Goal: Task Accomplishment & Management: Manage account settings

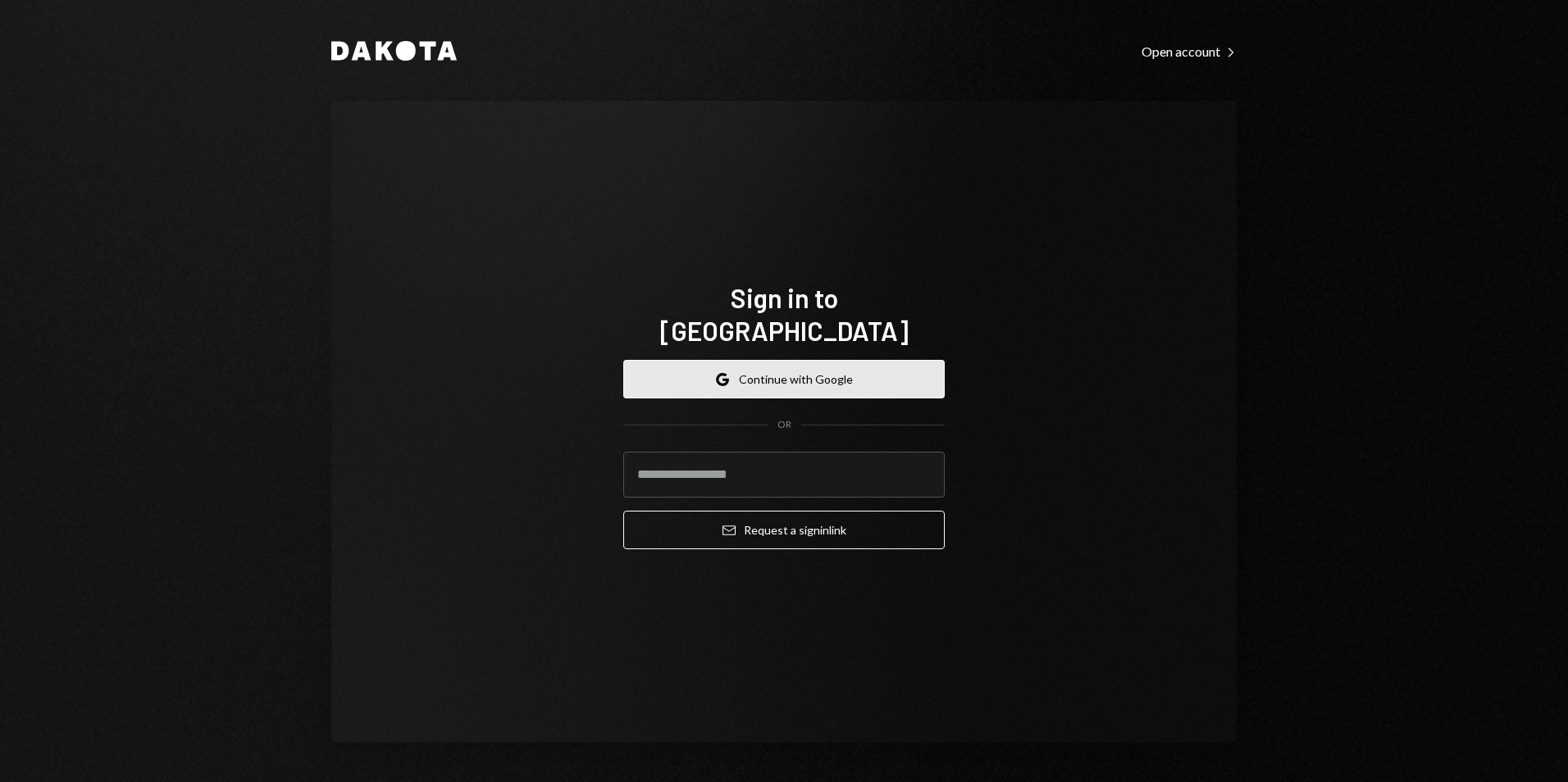
click at [737, 374] on button "Google Continue with Google" at bounding box center [784, 379] width 322 height 38
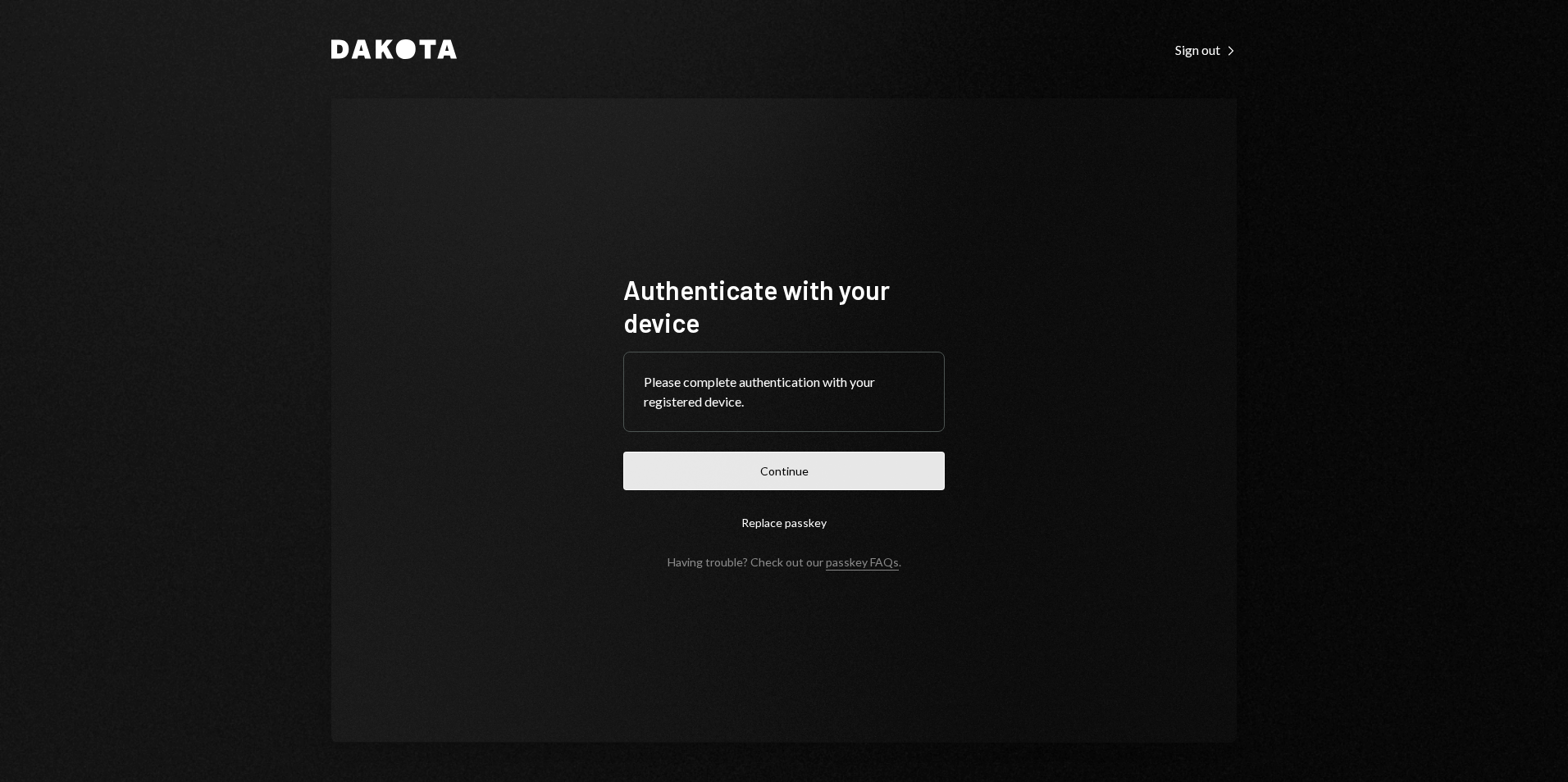
click at [838, 465] on button "Continue" at bounding box center [784, 471] width 322 height 38
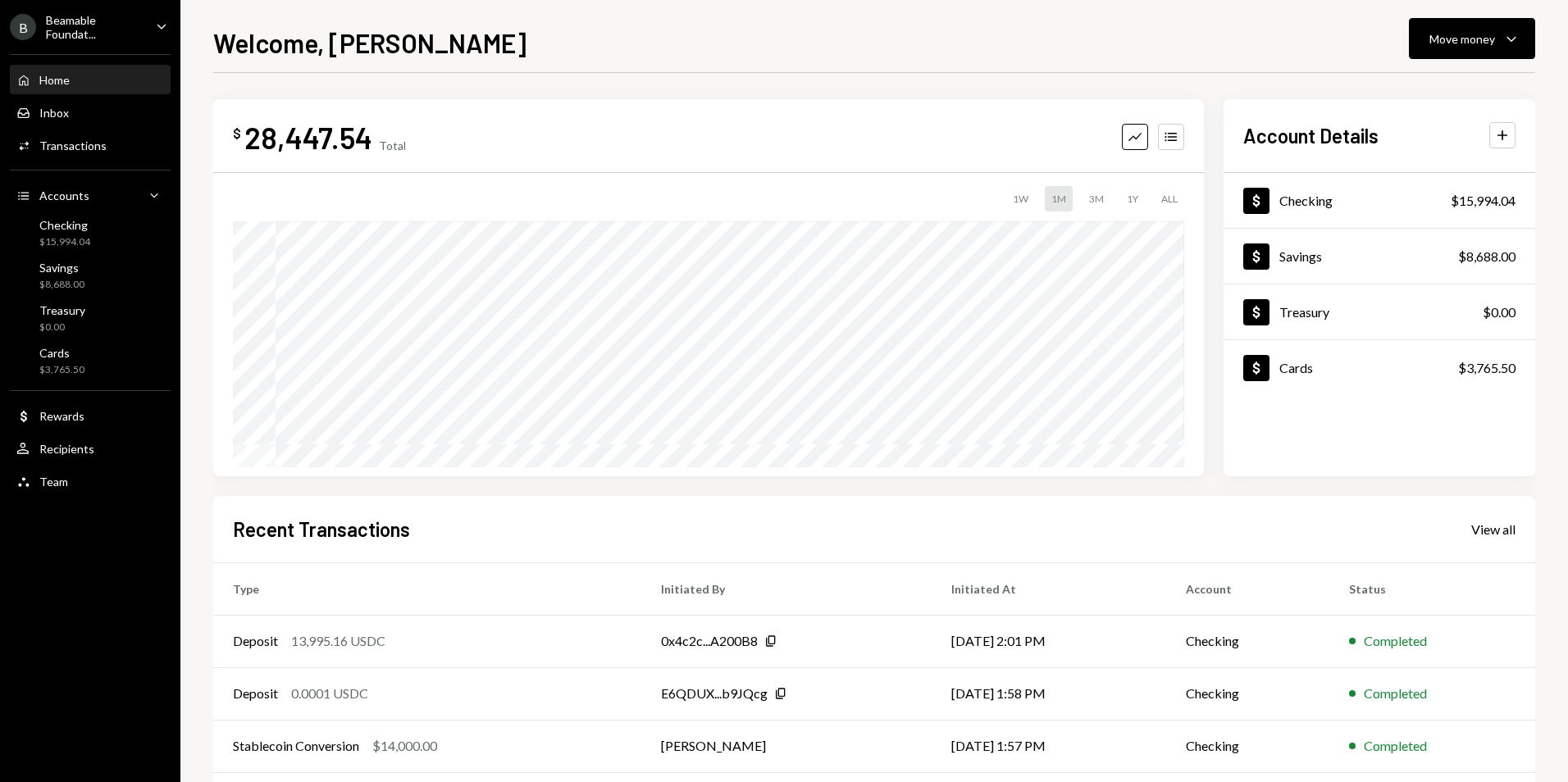
click at [95, 27] on div "Beamable Foundat..." at bounding box center [94, 27] width 97 height 28
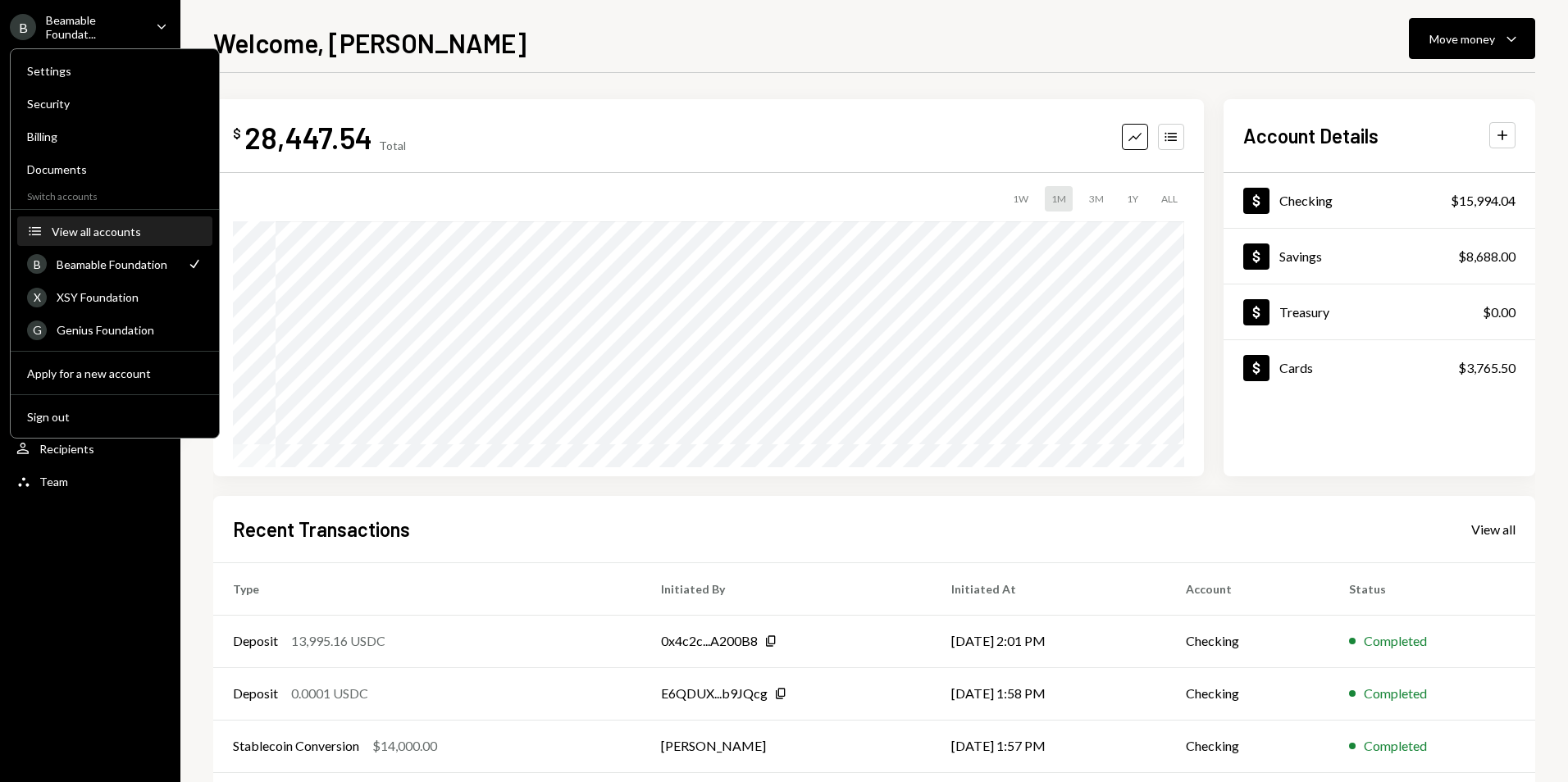
click at [116, 228] on div "View all accounts" at bounding box center [126, 232] width 151 height 14
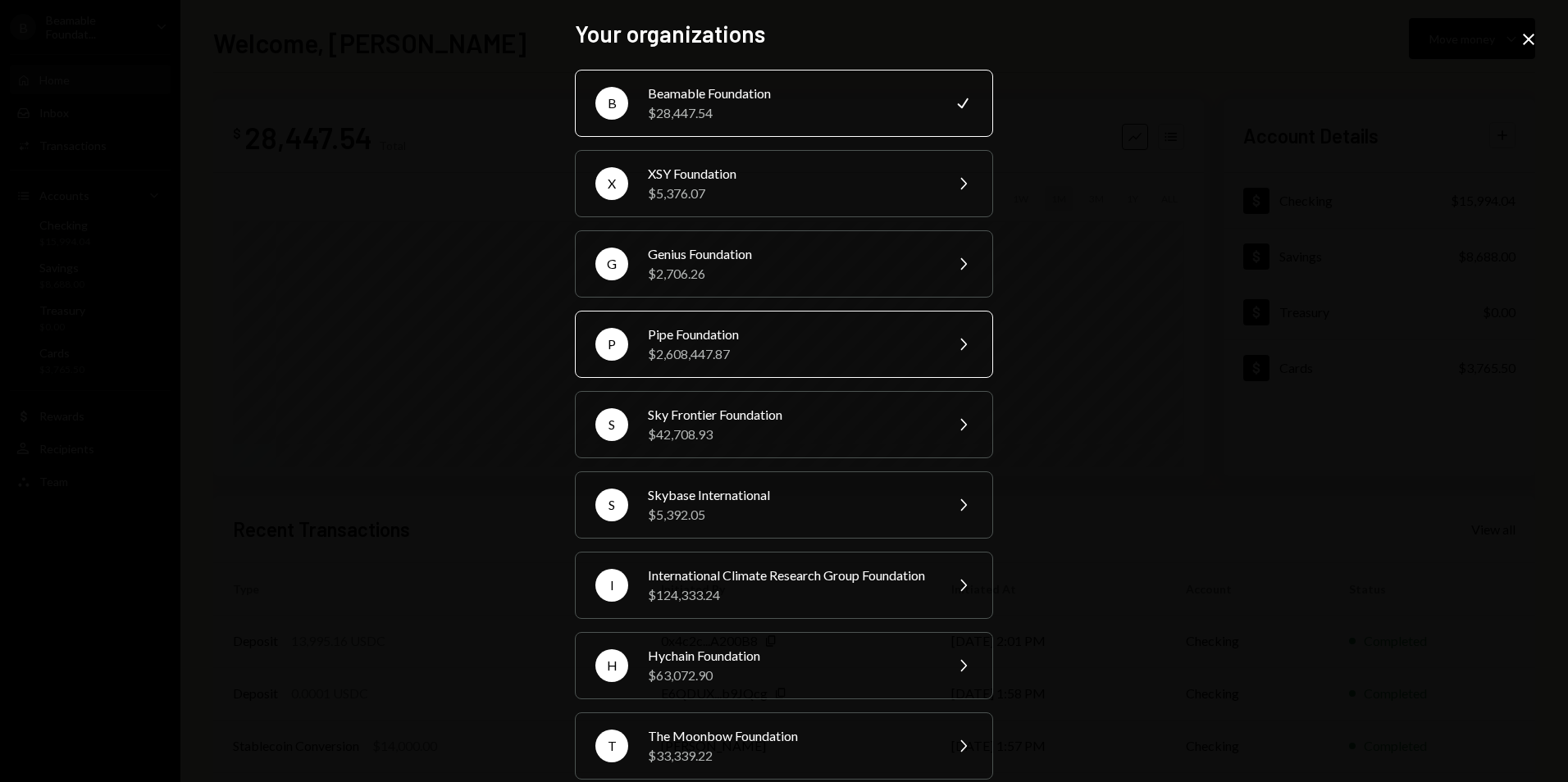
click at [810, 344] on div "$2,608,447.87" at bounding box center [790, 354] width 285 height 20
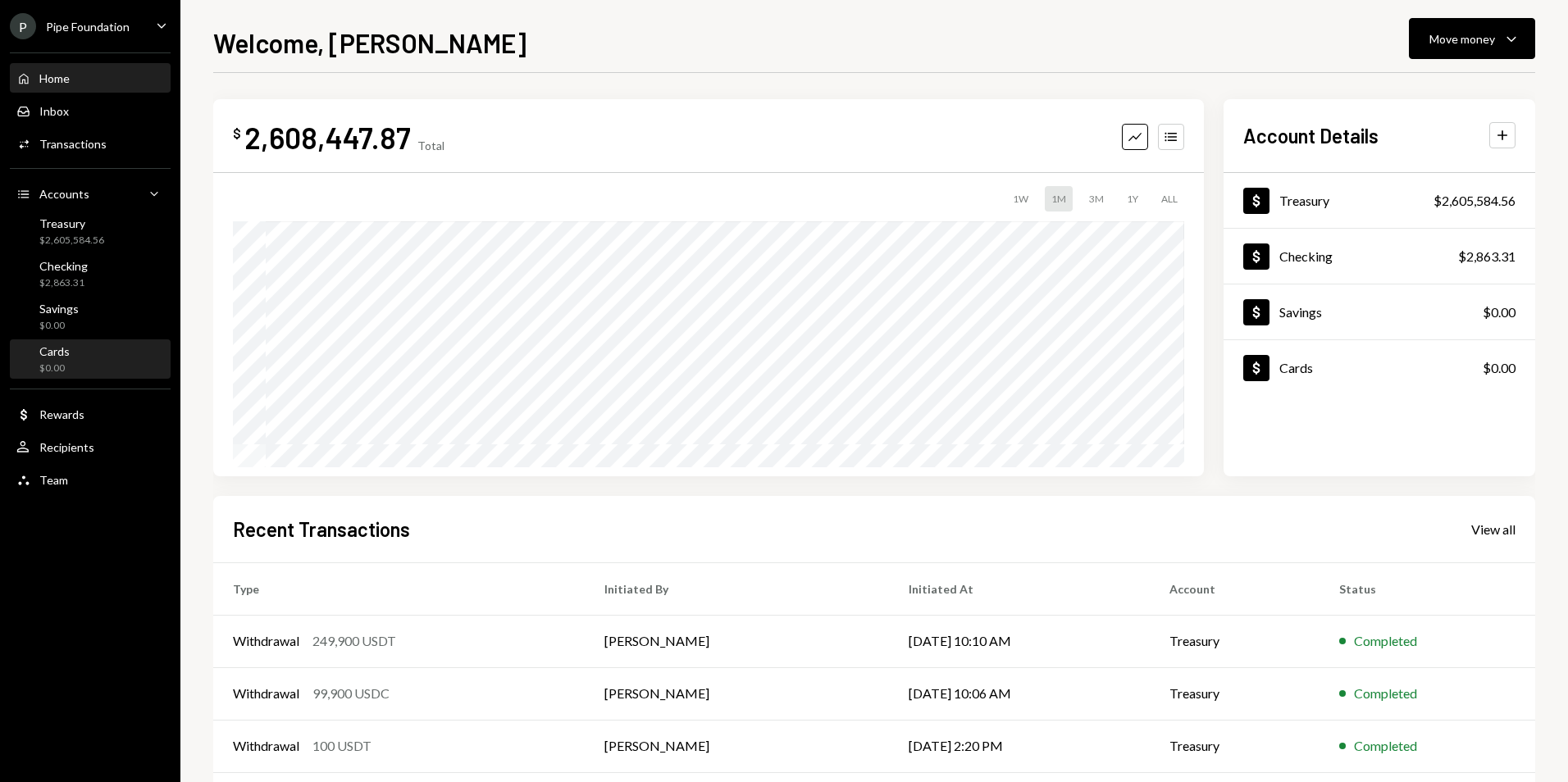
click at [92, 375] on div "Cards $0.00" at bounding box center [90, 359] width 147 height 37
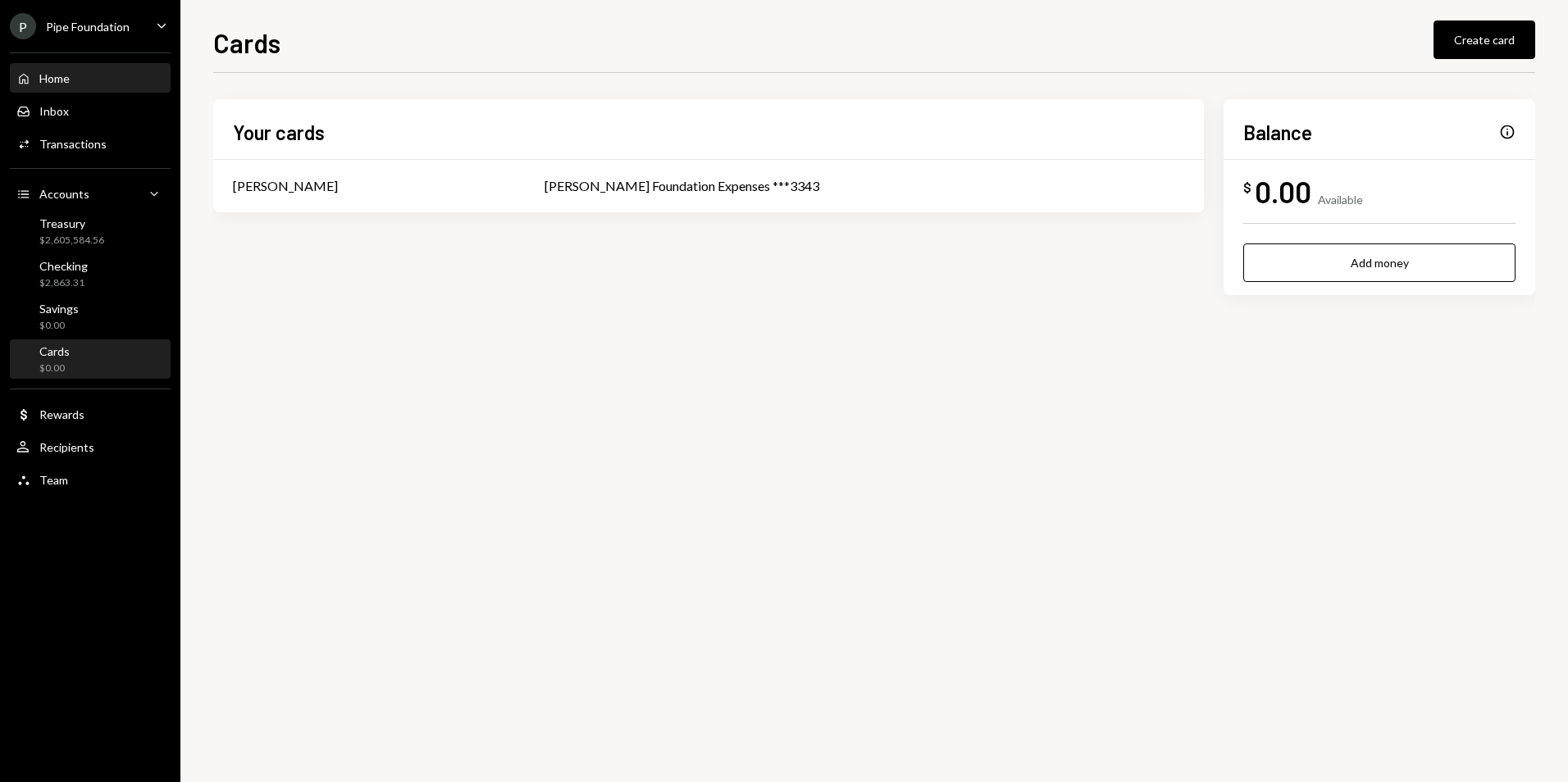
click at [99, 84] on div "Home Home" at bounding box center [90, 78] width 147 height 15
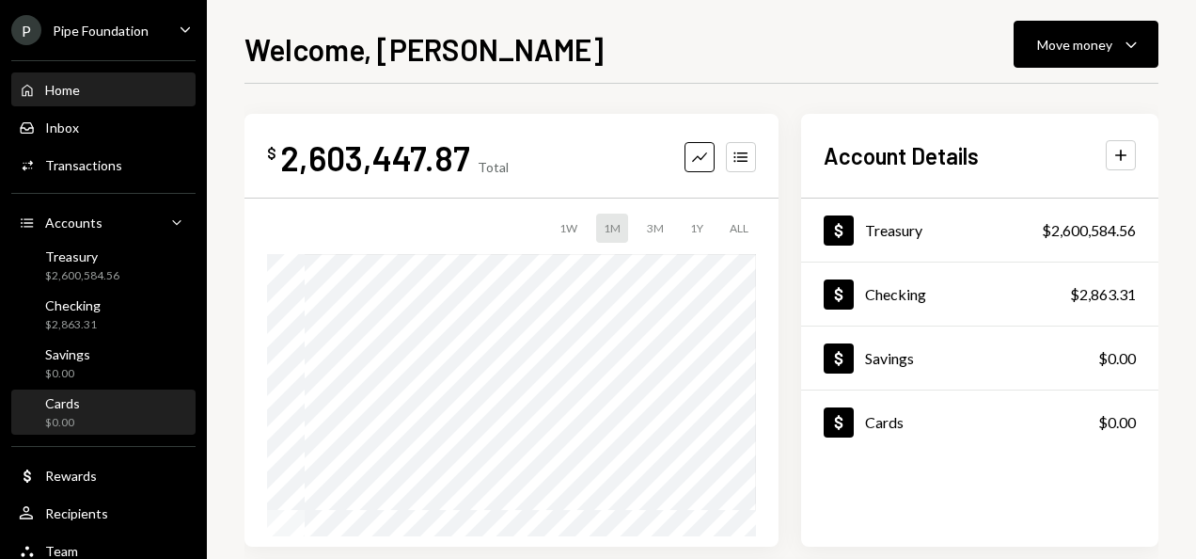
click at [124, 389] on link "Cards $0.00" at bounding box center [103, 411] width 184 height 45
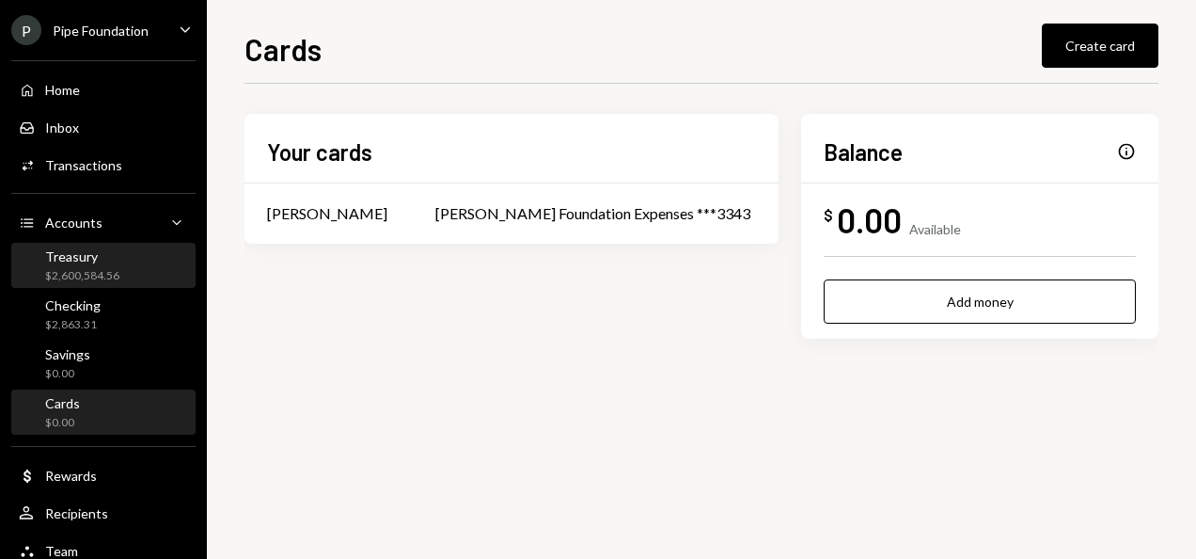
click at [100, 265] on div "Treasury $2,600,584.56" at bounding box center [82, 266] width 74 height 36
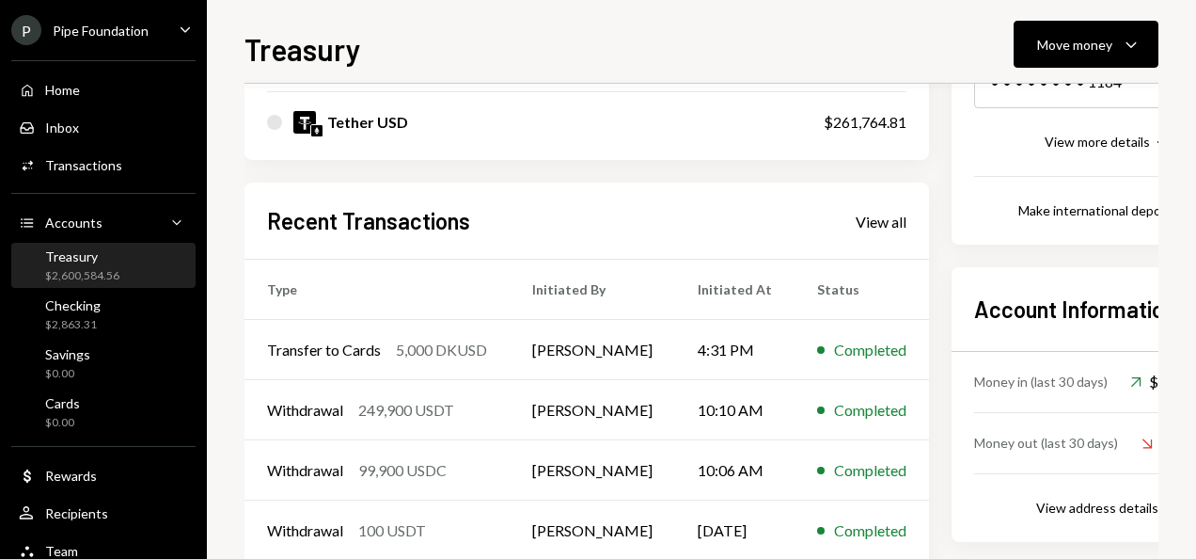
scroll to position [355, 0]
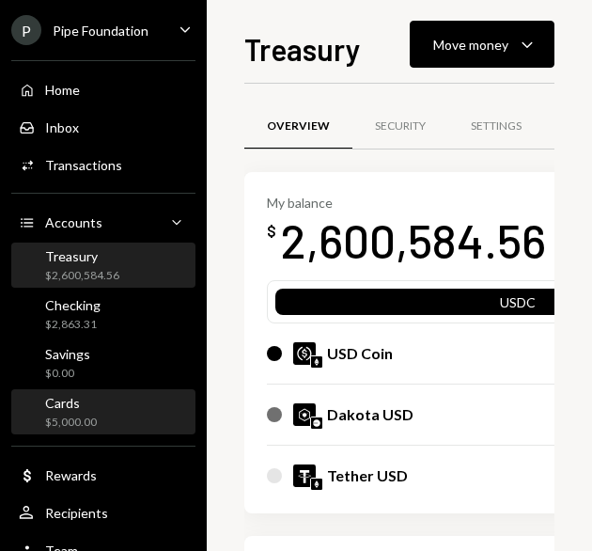
click at [103, 421] on div "Cards $5,000.00" at bounding box center [103, 413] width 169 height 36
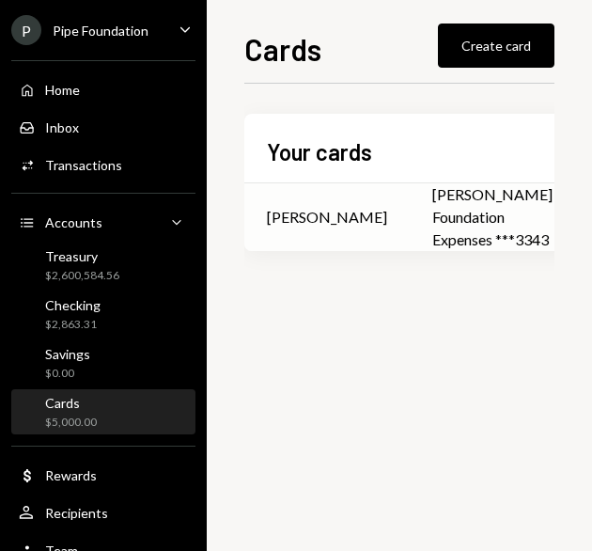
click at [433, 212] on div "[PERSON_NAME] Foundation Expenses ***3343" at bounding box center [493, 217] width 120 height 68
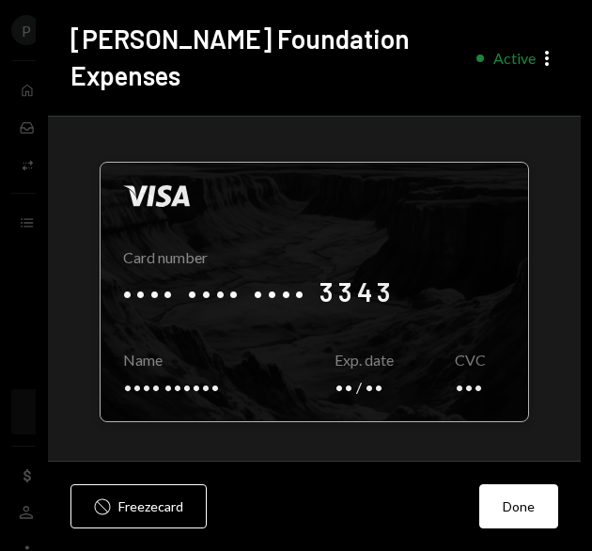
click at [371, 252] on div at bounding box center [315, 292] width 428 height 259
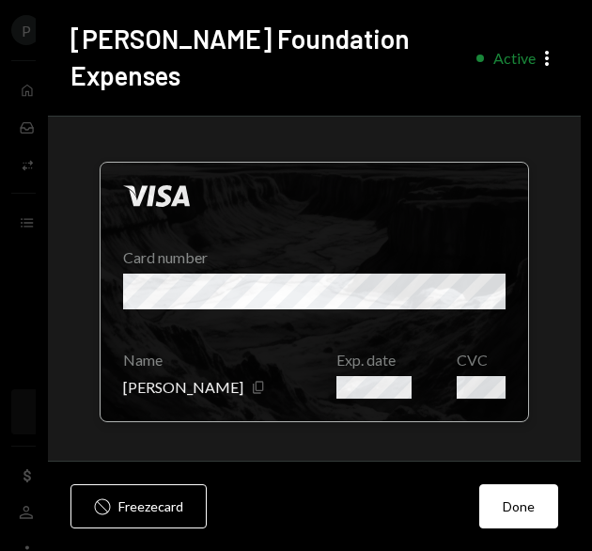
click at [251, 380] on icon "Copy" at bounding box center [258, 387] width 15 height 15
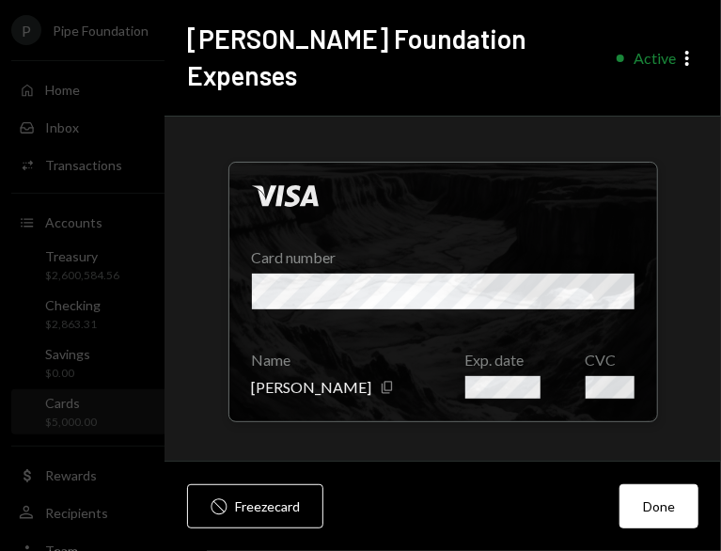
click at [653, 505] on button "Done" at bounding box center [659, 506] width 79 height 44
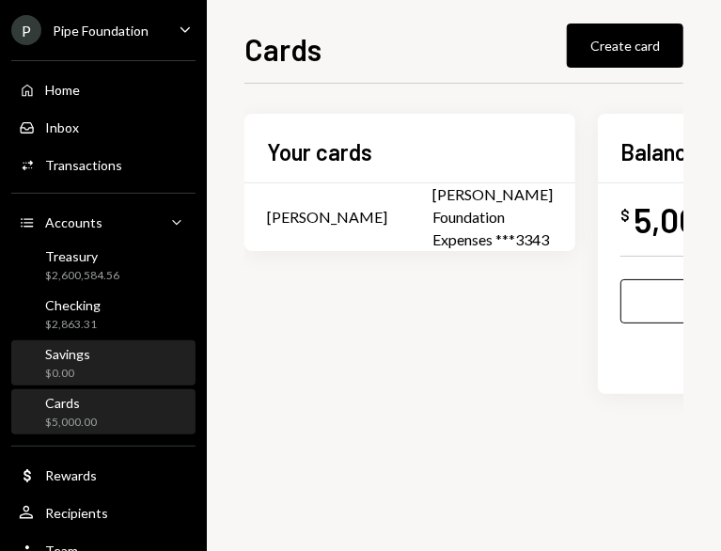
scroll to position [20, 0]
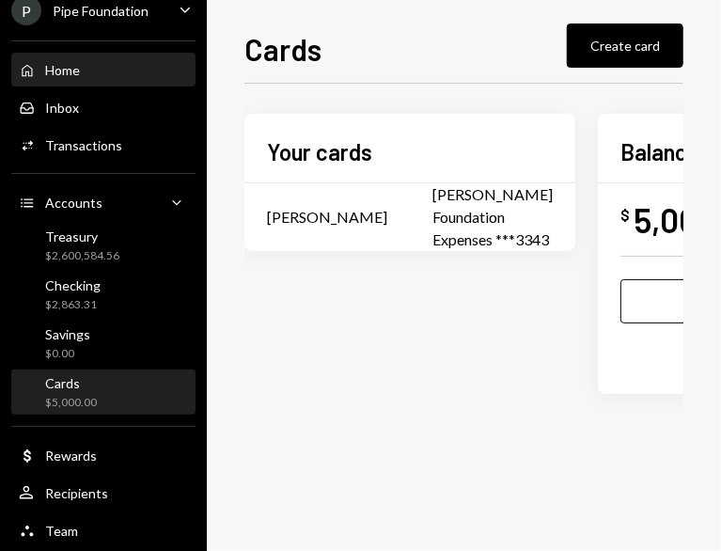
click at [131, 67] on div "Home Home" at bounding box center [103, 70] width 169 height 17
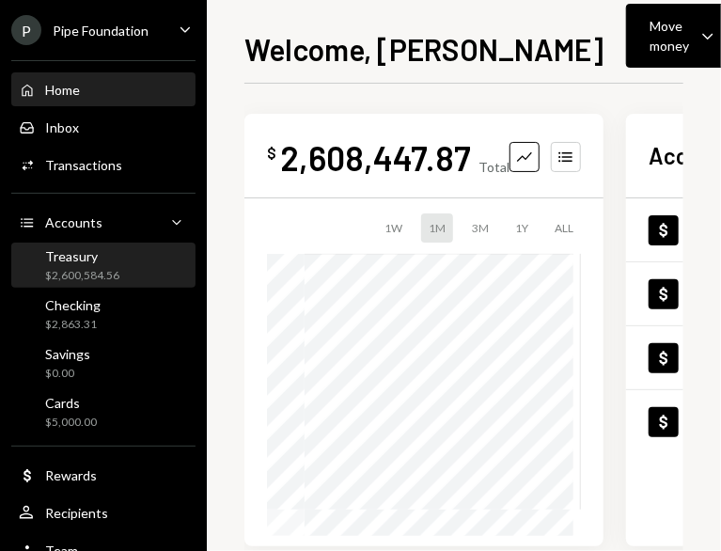
click at [120, 268] on div "Treasury $2,600,584.56" at bounding box center [103, 266] width 169 height 36
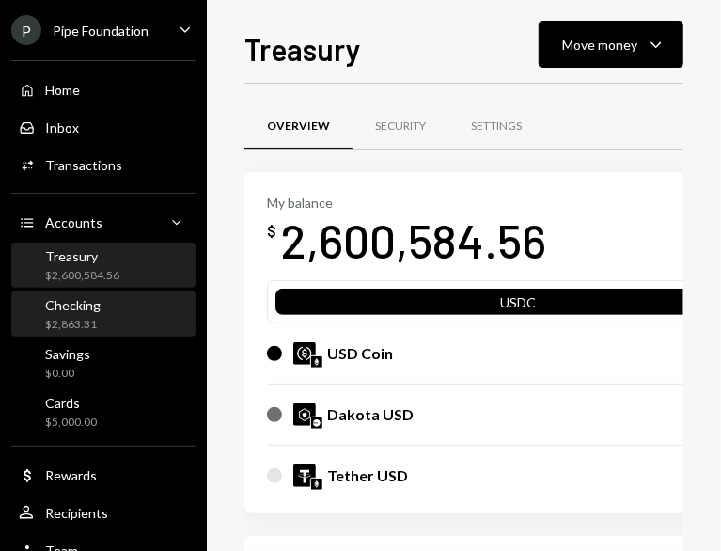
click at [122, 306] on div "Checking $2,863.31" at bounding box center [103, 315] width 169 height 36
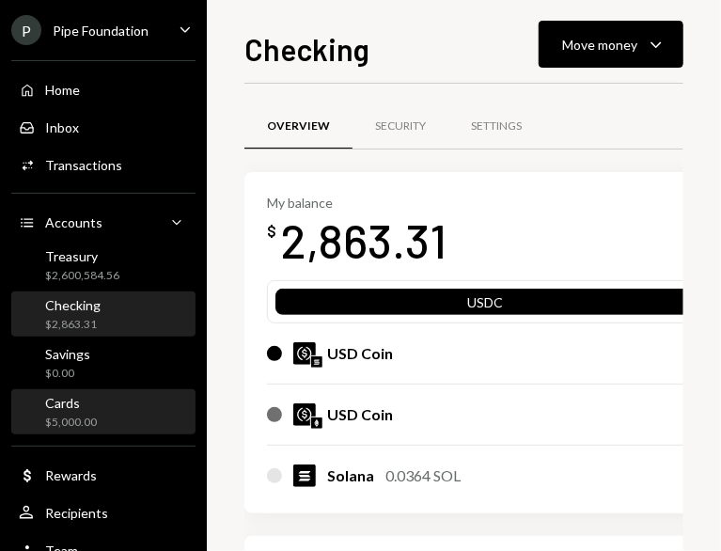
click at [118, 413] on div "Cards $5,000.00" at bounding box center [103, 413] width 169 height 36
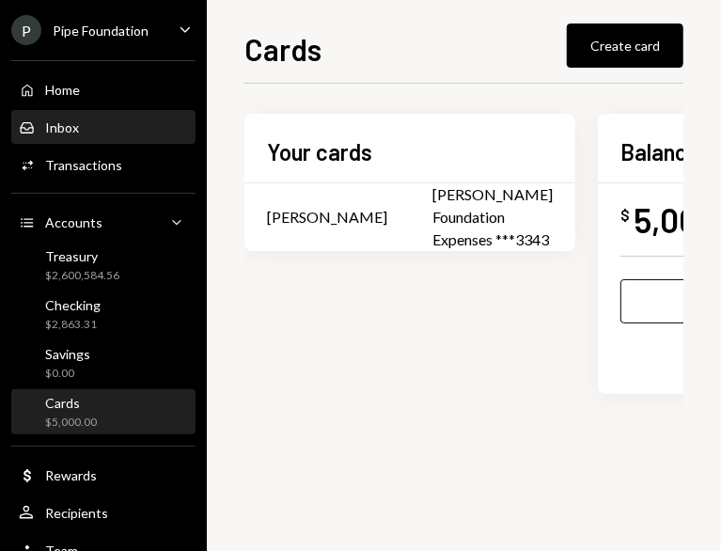
click at [93, 127] on div "Inbox Inbox" at bounding box center [103, 127] width 169 height 17
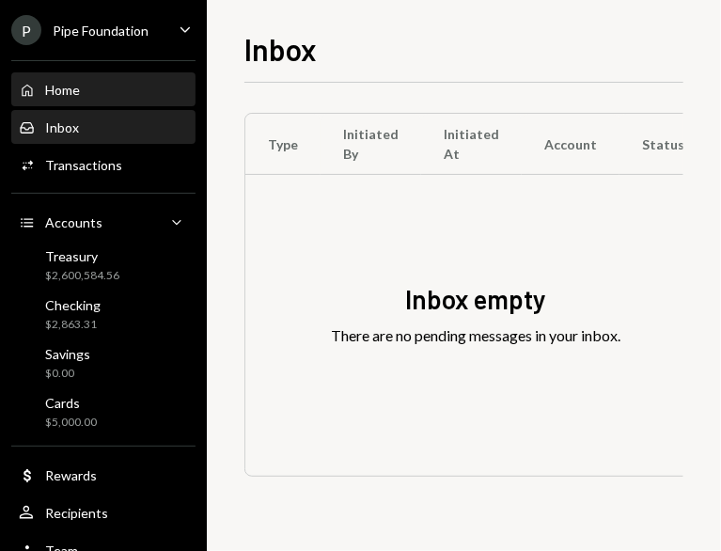
click at [89, 93] on div "Home Home" at bounding box center [103, 90] width 169 height 17
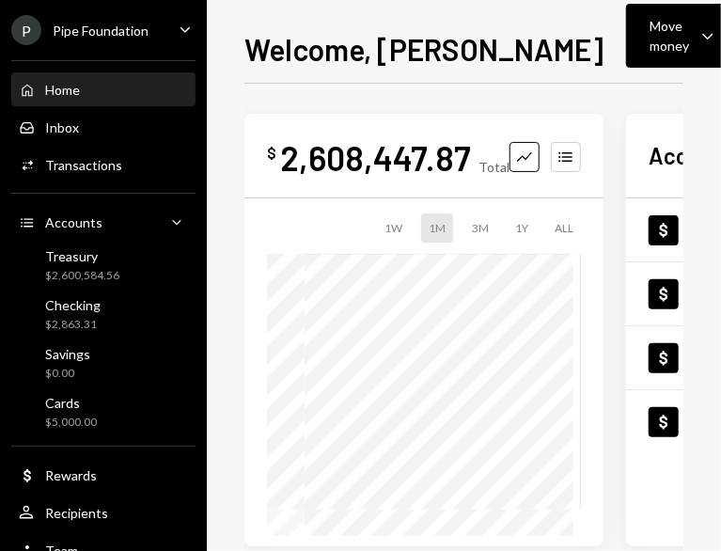
click at [103, 27] on div "Pipe Foundation" at bounding box center [101, 31] width 96 height 16
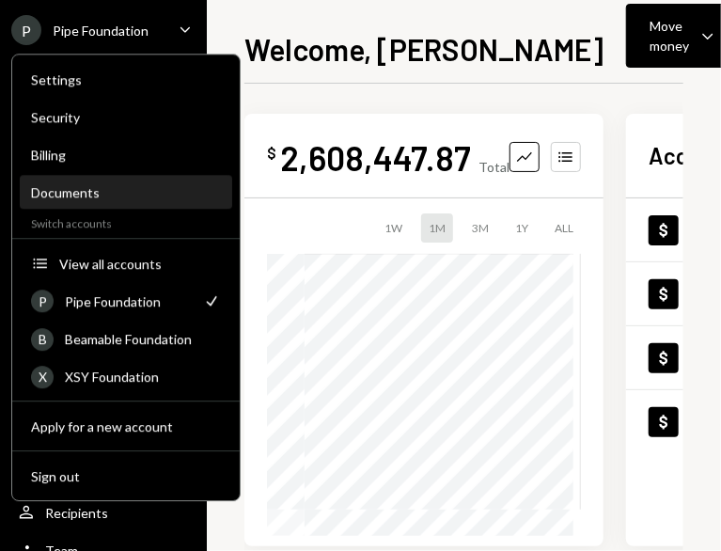
click at [107, 181] on div "Documents" at bounding box center [126, 193] width 190 height 32
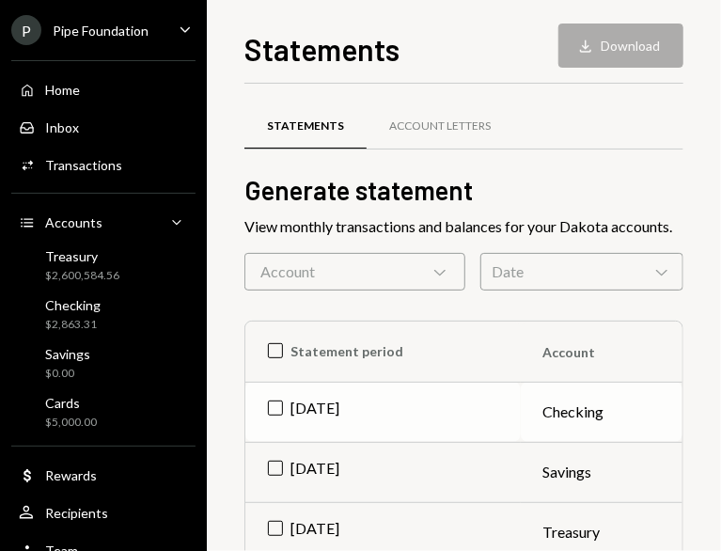
click at [271, 402] on td "[DATE]" at bounding box center [383, 412] width 276 height 60
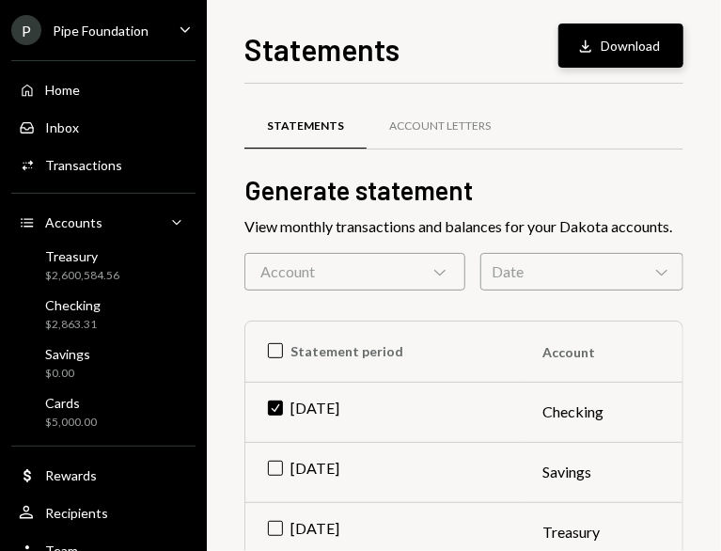
click at [592, 48] on icon "Download" at bounding box center [585, 46] width 19 height 19
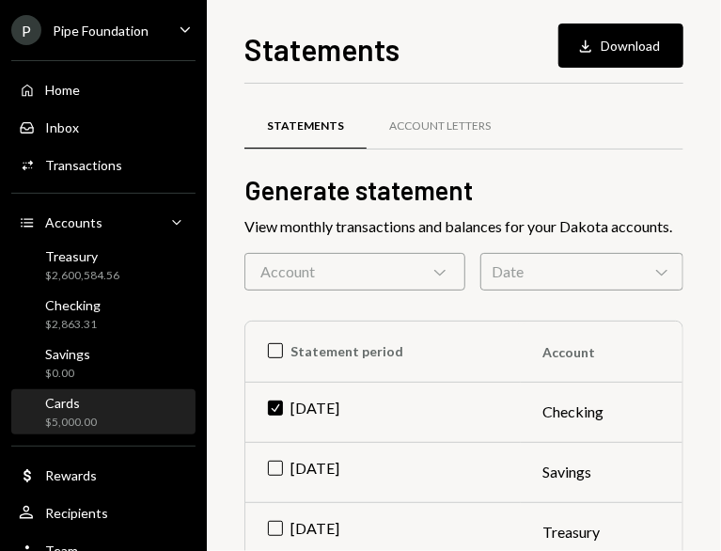
click at [111, 408] on div "Cards $5,000.00" at bounding box center [103, 413] width 169 height 36
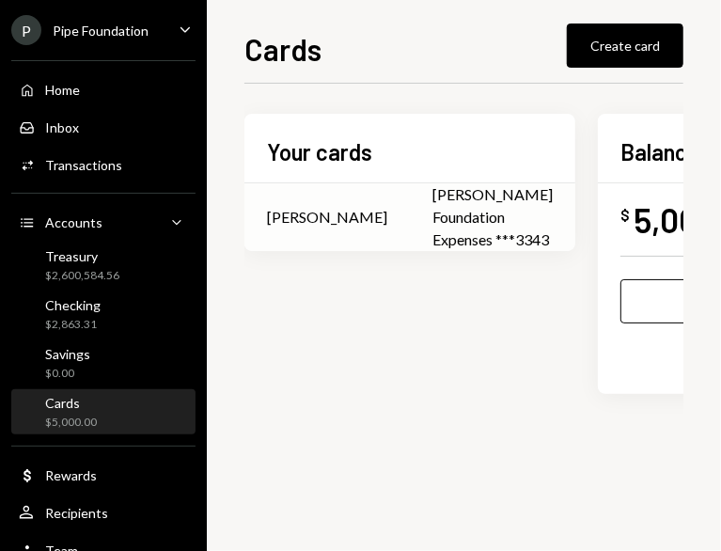
click at [410, 195] on td "[PERSON_NAME] Foundation Expenses ***3343" at bounding box center [492, 217] width 165 height 68
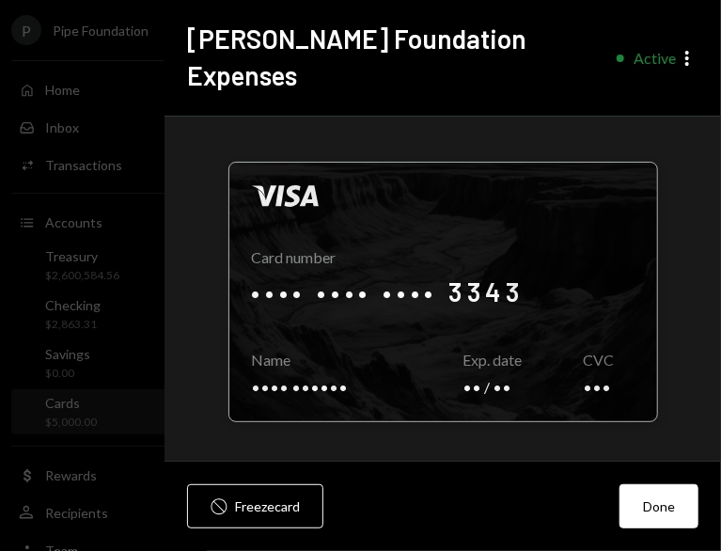
click at [548, 239] on div at bounding box center [443, 292] width 428 height 259
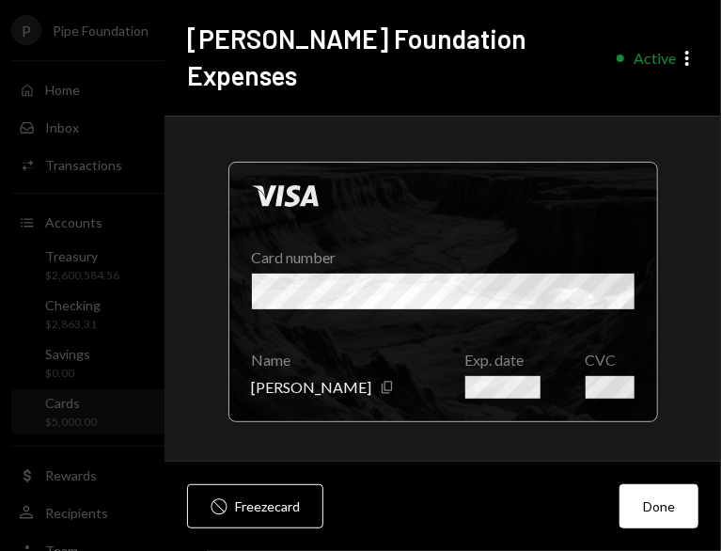
drag, startPoint x: 350, startPoint y: 346, endPoint x: 322, endPoint y: 339, distance: 29.0
click at [382, 381] on icon "button" at bounding box center [387, 387] width 10 height 12
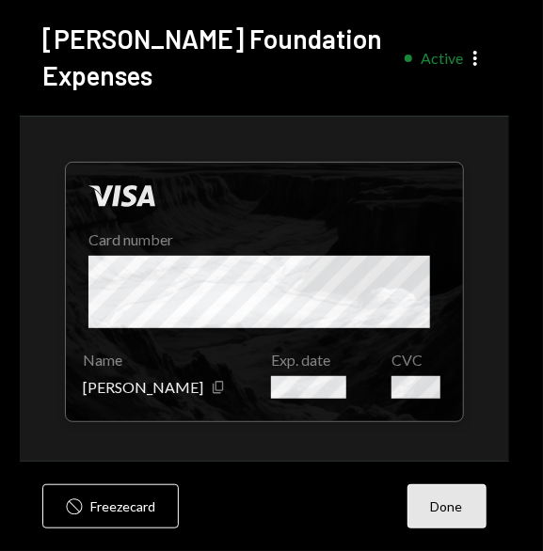
click at [469, 500] on button "Done" at bounding box center [446, 506] width 79 height 44
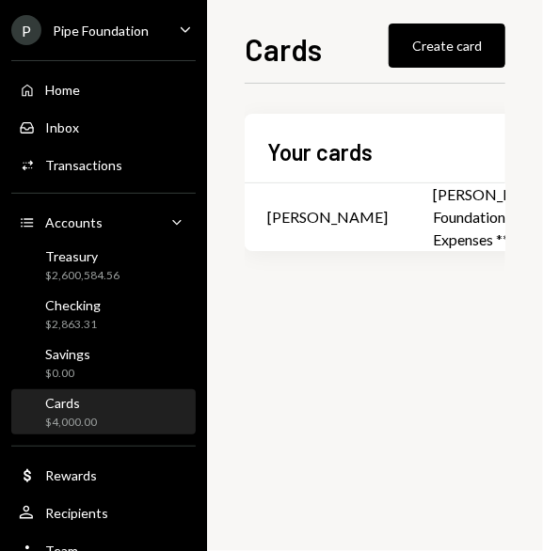
click at [105, 407] on div "Cards $4,000.00" at bounding box center [103, 413] width 169 height 36
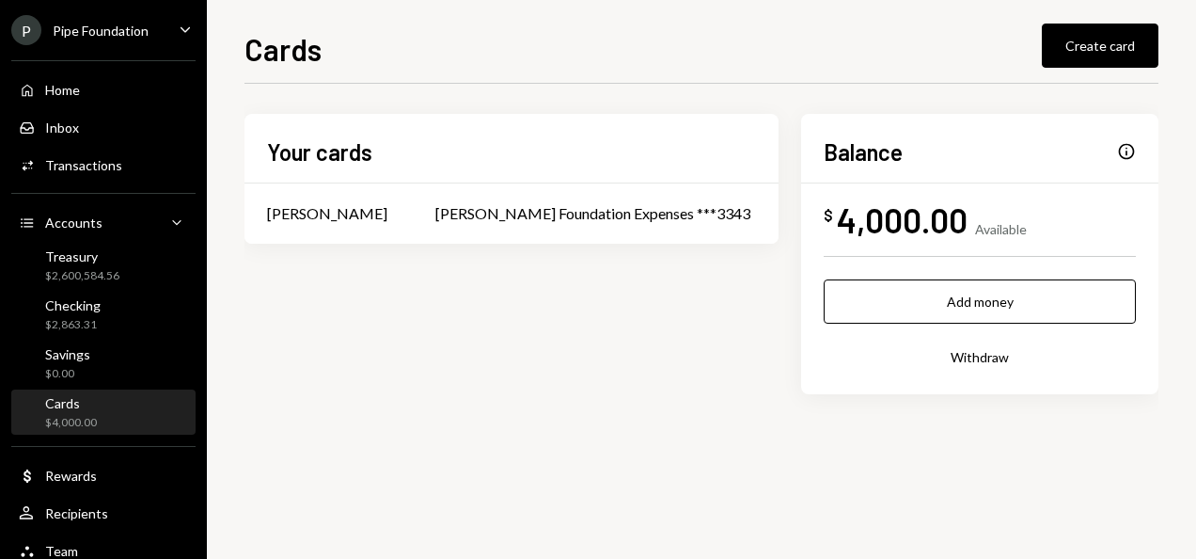
click at [540, 66] on div "Cards Create card" at bounding box center [701, 46] width 914 height 41
